Goal: Navigation & Orientation: Find specific page/section

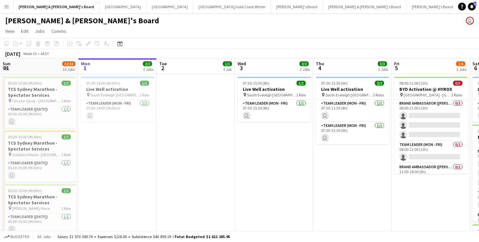
scroll to position [0, 174]
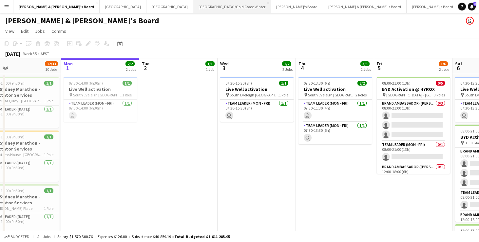
click at [193, 8] on button "[GEOGRAPHIC_DATA]/[GEOGRAPHIC_DATA] Winter Close" at bounding box center [232, 6] width 78 height 13
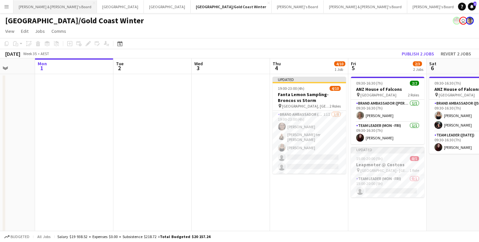
click at [48, 7] on button "[PERSON_NAME] & [PERSON_NAME]'s Board Close" at bounding box center [55, 6] width 84 height 13
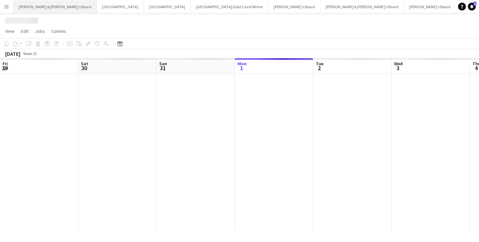
scroll to position [0, 157]
